Goal: Navigation & Orientation: Find specific page/section

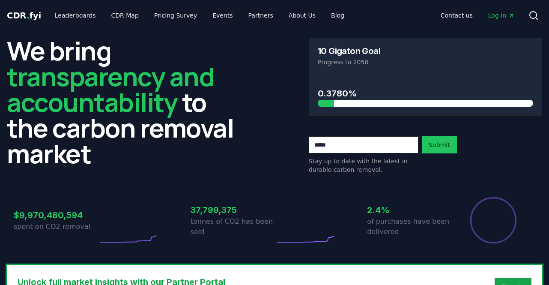
click at [75, 18] on link "Leaderboards" at bounding box center [75, 15] width 55 height 15
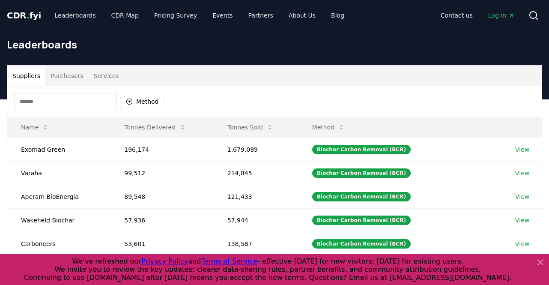
click at [57, 75] on button "Purchasers" at bounding box center [66, 76] width 43 height 21
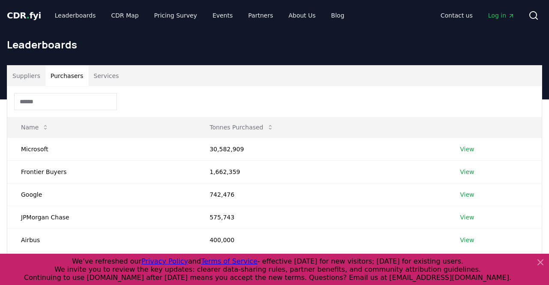
click at [19, 78] on button "Suppliers" at bounding box center [26, 76] width 38 height 21
click at [54, 72] on button "Purchasers" at bounding box center [66, 76] width 43 height 21
click at [42, 102] on input at bounding box center [65, 101] width 103 height 17
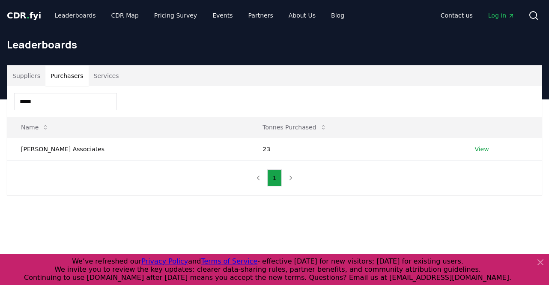
type input "*****"
